Goal: Transaction & Acquisition: Purchase product/service

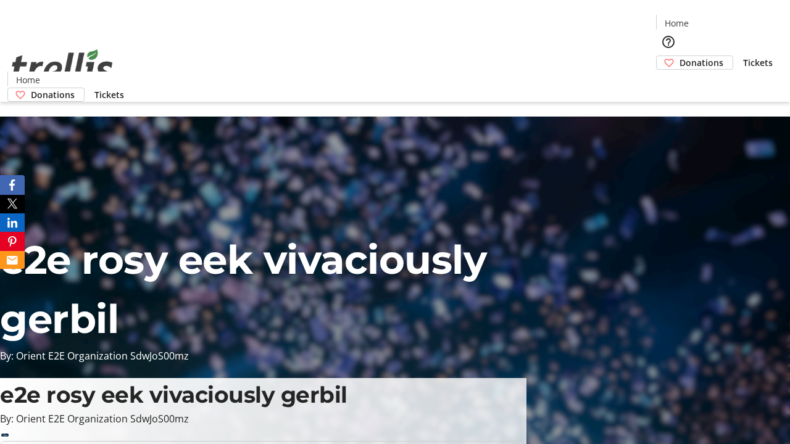
click at [680, 56] on span "Donations" at bounding box center [702, 62] width 44 height 13
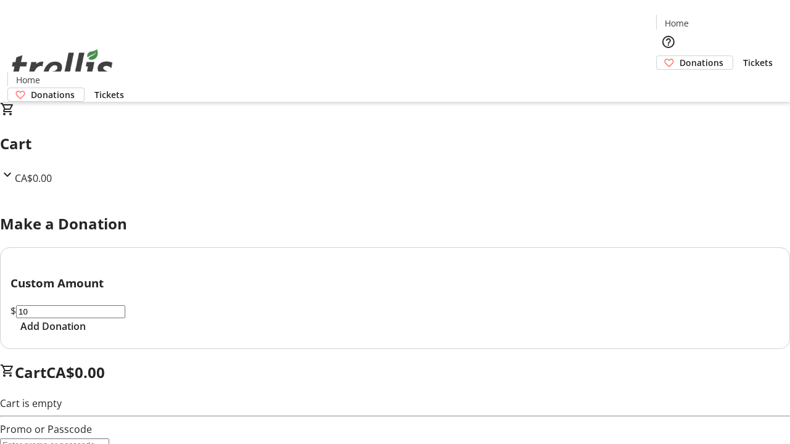
click at [86, 334] on span "Add Donation" at bounding box center [52, 326] width 65 height 15
select select "CA"
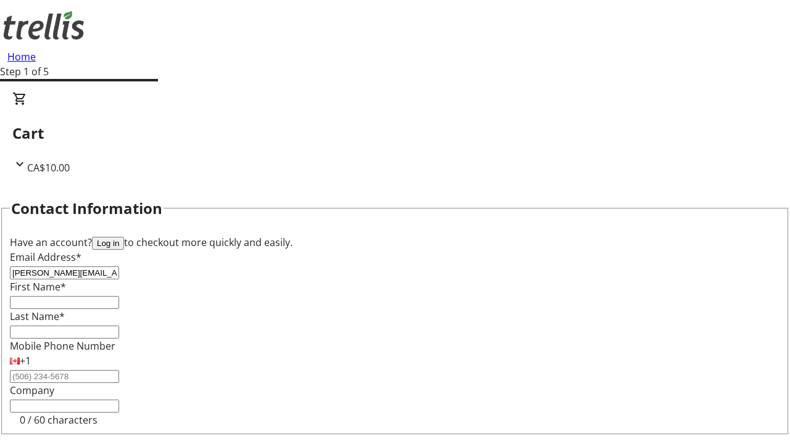
type input "[PERSON_NAME][EMAIL_ADDRESS][DOMAIN_NAME]"
type input "[PERSON_NAME]"
type input "Hills"
type input "[STREET_ADDRESS][PERSON_NAME]"
type input "Kelowna"
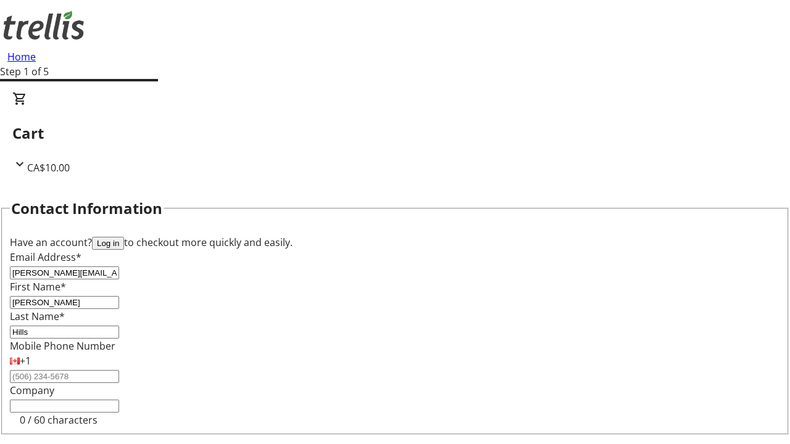
select select "BC"
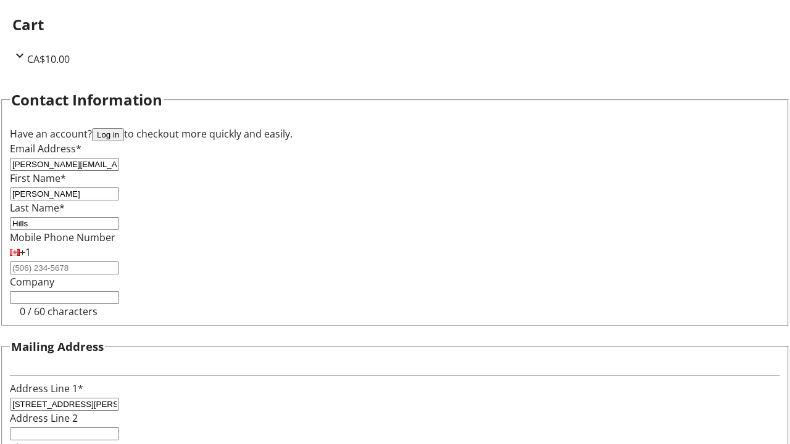
type input "Kelowna"
type input "V1Y 0C2"
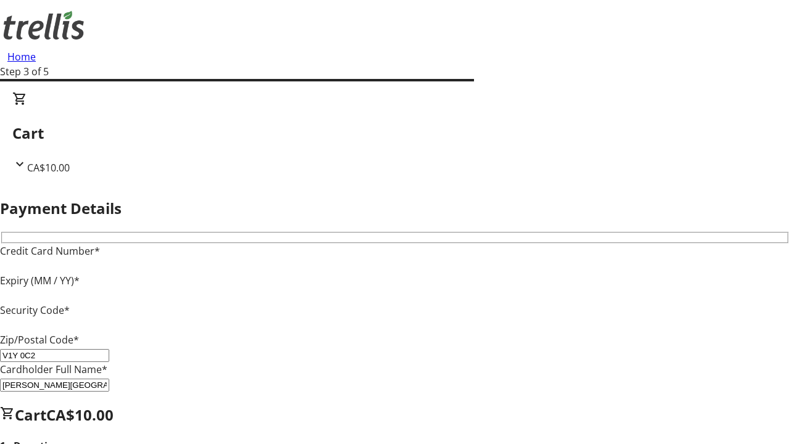
type input "V1Y 0C2"
